Goal: Task Accomplishment & Management: Manage account settings

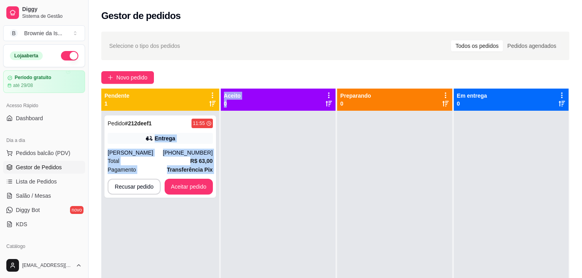
drag, startPoint x: 136, startPoint y: 130, endPoint x: 243, endPoint y: 127, distance: 106.8
click at [243, 127] on div "Pendente 1 Pedido # 212deef1 11:55 Entrega [PERSON_NAME] [PHONE_NUMBER] Total R…" at bounding box center [335, 228] width 468 height 278
click at [195, 187] on button "Aceitar pedido" at bounding box center [188, 186] width 47 height 15
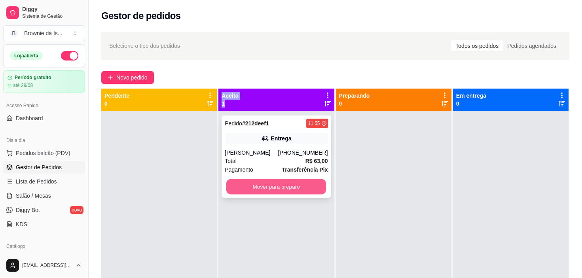
click at [295, 189] on button "Mover para preparo" at bounding box center [276, 186] width 100 height 15
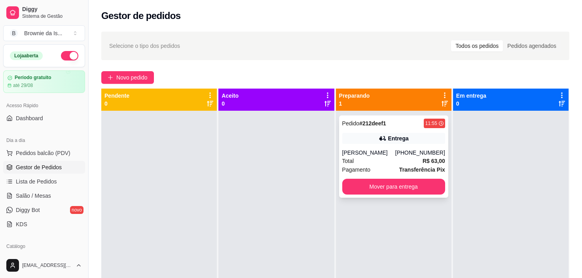
click at [375, 157] on div "Total R$ 63,00" at bounding box center [393, 161] width 103 height 9
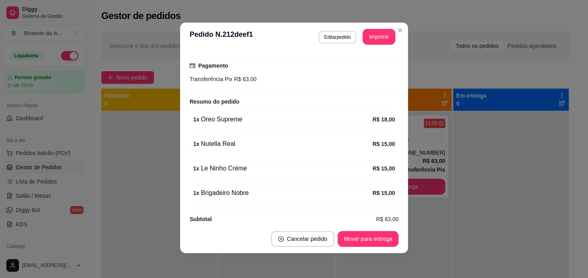
scroll to position [202, 0]
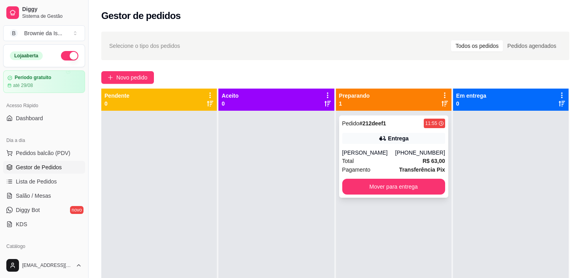
click at [424, 126] on div "11:55" at bounding box center [434, 123] width 21 height 9
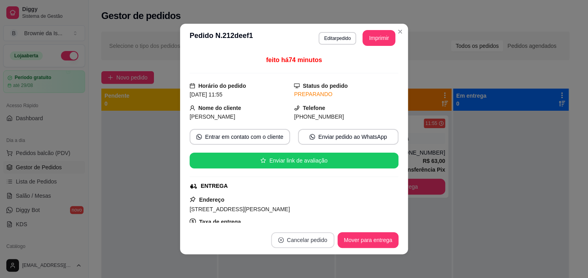
click at [296, 237] on button "Cancelar pedido" at bounding box center [302, 240] width 63 height 16
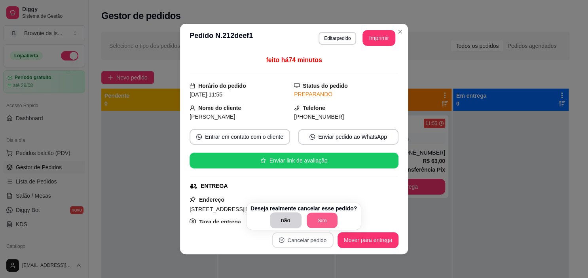
click at [321, 216] on button "Sim" at bounding box center [322, 220] width 31 height 15
